Goal: Transaction & Acquisition: Purchase product/service

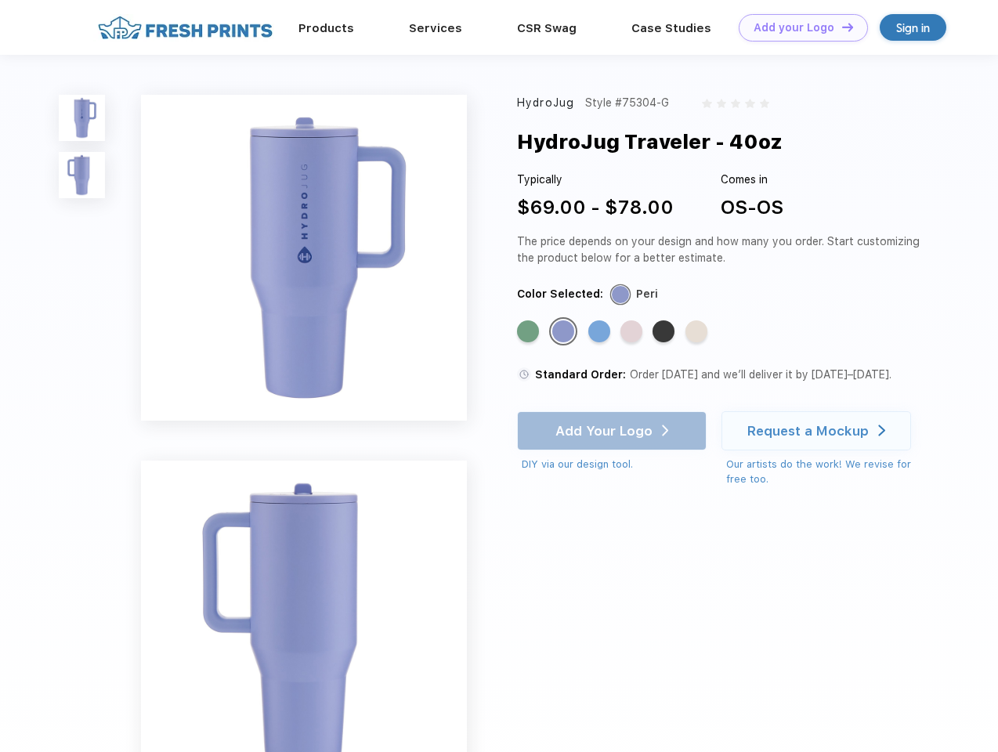
click at [797, 27] on link "Add your Logo Design Tool" at bounding box center [802, 27] width 129 height 27
click at [0, 0] on div "Design Tool" at bounding box center [0, 0] width 0 height 0
click at [840, 27] on link "Add your Logo Design Tool" at bounding box center [802, 27] width 129 height 27
click at [82, 117] on img at bounding box center [82, 118] width 46 height 46
click at [82, 175] on img at bounding box center [82, 175] width 46 height 46
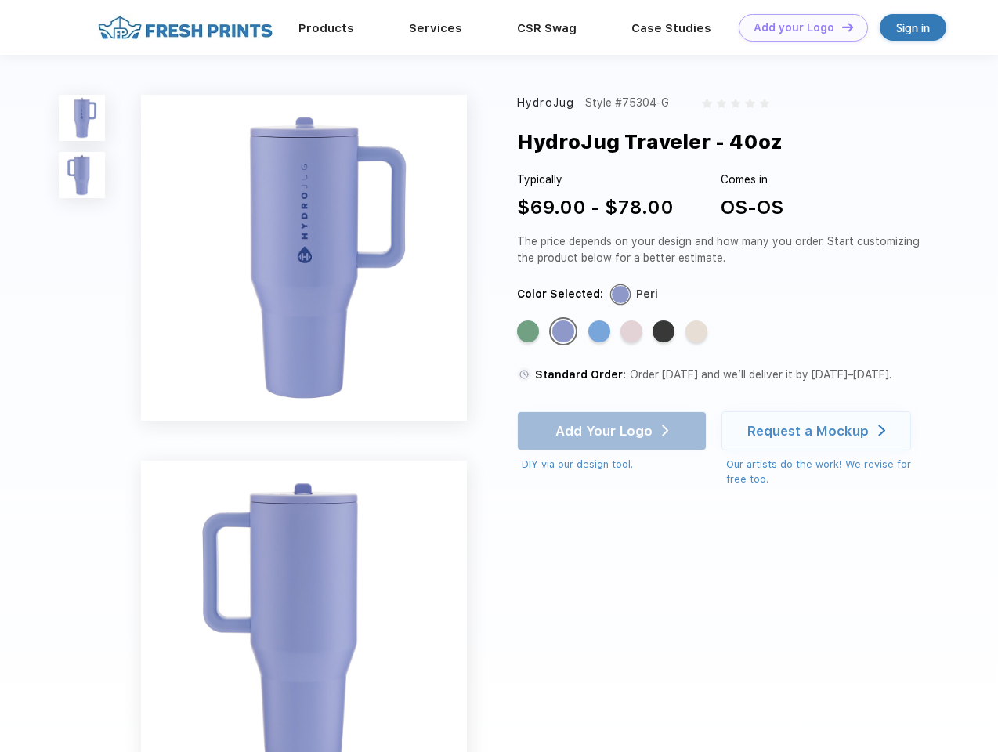
click at [529, 332] on div "Standard Color" at bounding box center [528, 331] width 22 height 22
click at [565, 332] on div "Standard Color" at bounding box center [563, 331] width 22 height 22
click at [601, 332] on div "Standard Color" at bounding box center [599, 331] width 22 height 22
click at [633, 332] on div "Standard Color" at bounding box center [631, 331] width 22 height 22
click at [665, 332] on div "Standard Color" at bounding box center [663, 331] width 22 height 22
